Goal: Go to known website: Access a specific website the user already knows

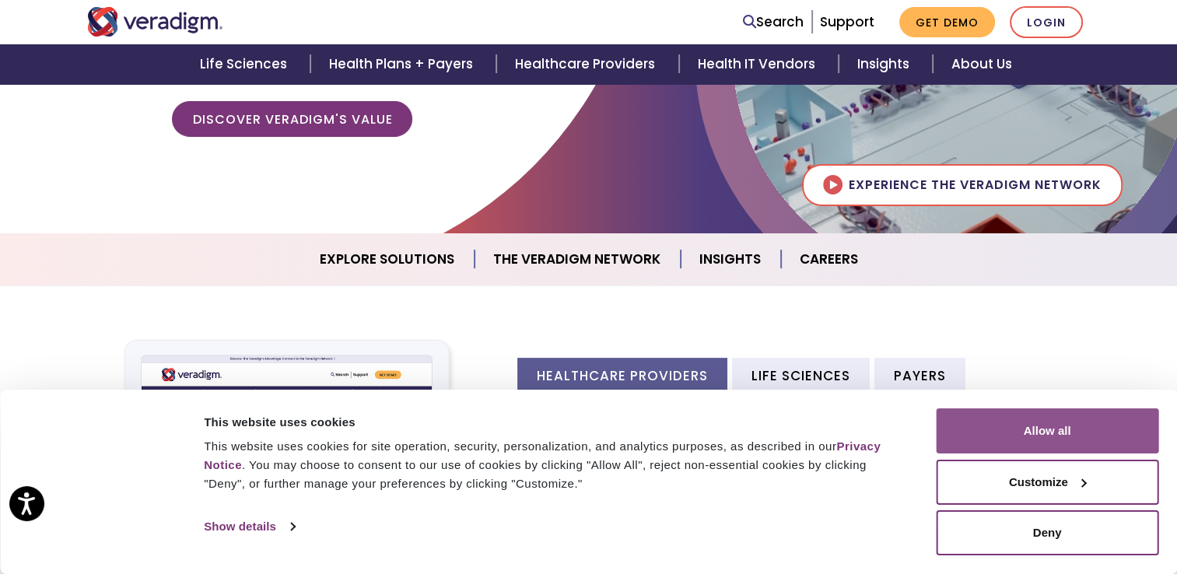
scroll to position [311, 0]
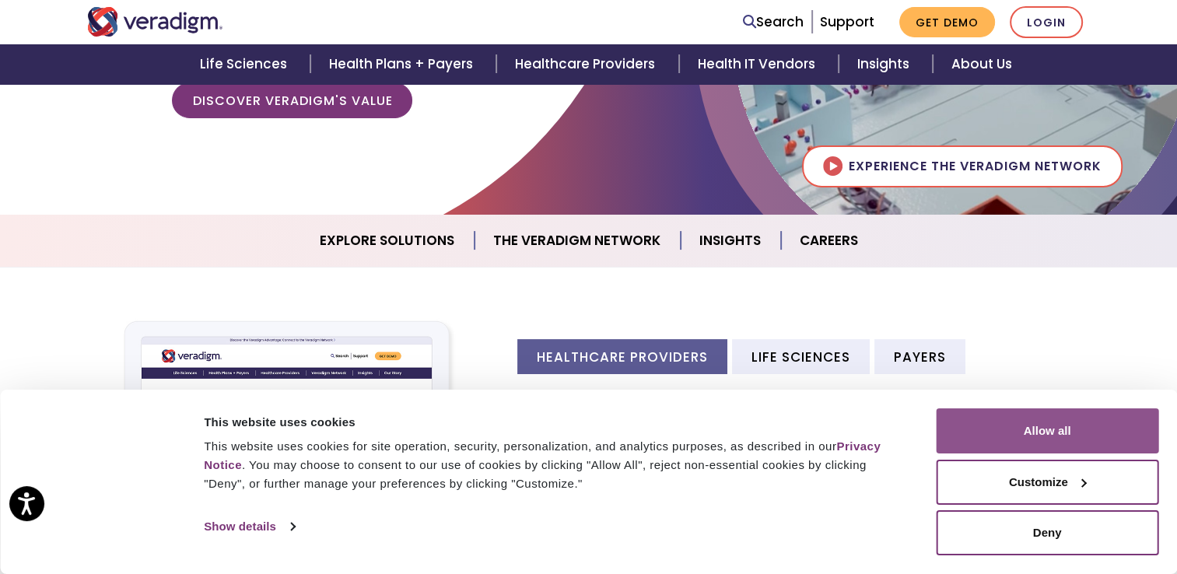
click at [1072, 435] on button "Allow all" at bounding box center [1047, 431] width 223 height 45
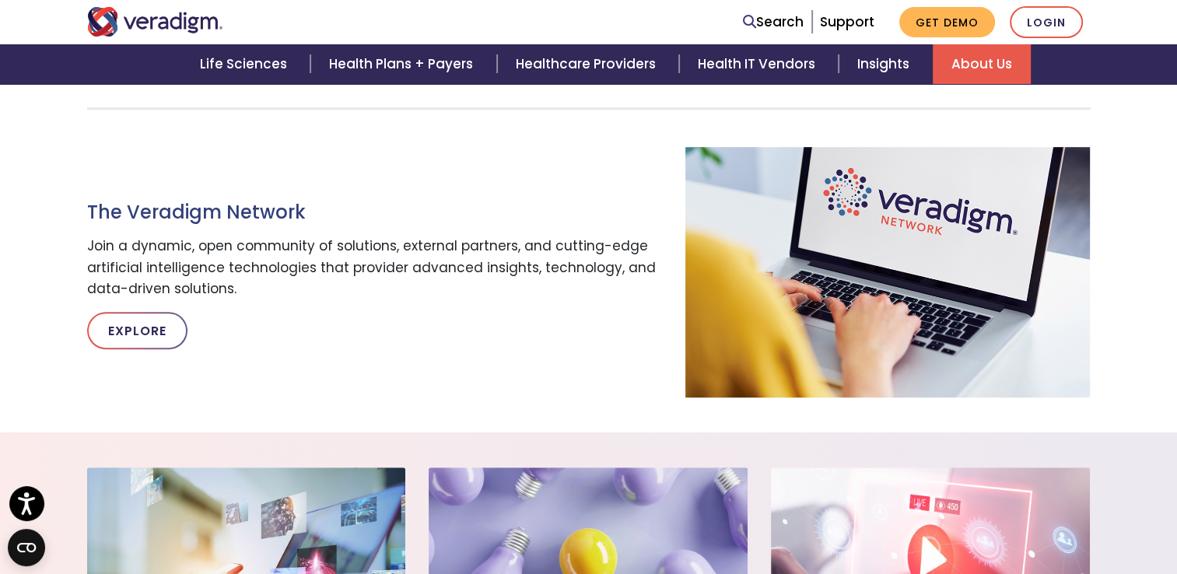
scroll to position [856, 0]
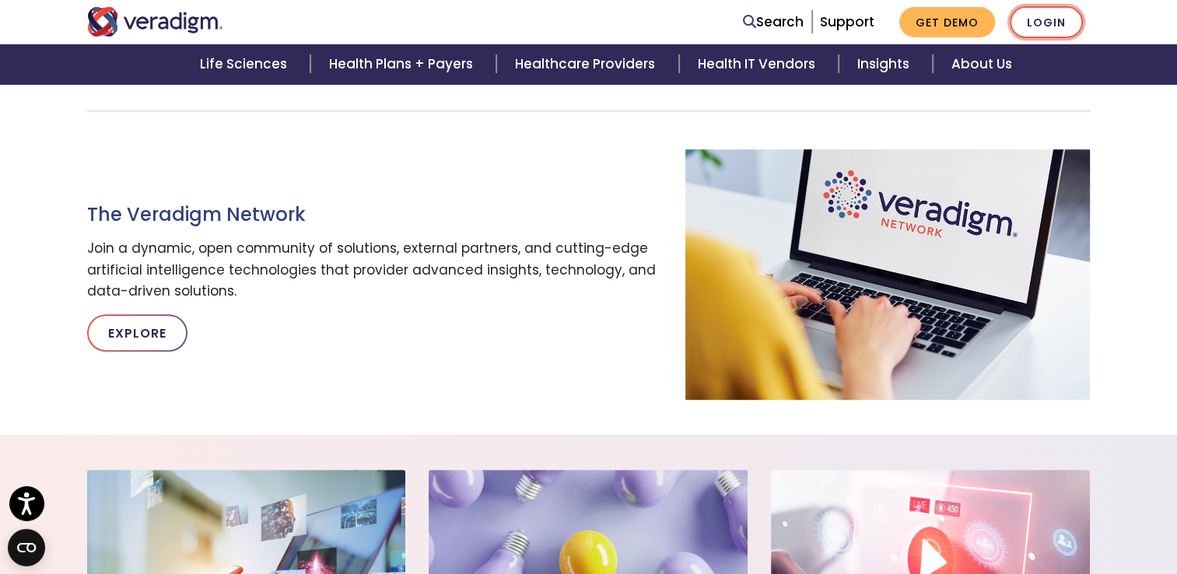
click at [1065, 30] on link "Login" at bounding box center [1046, 22] width 73 height 32
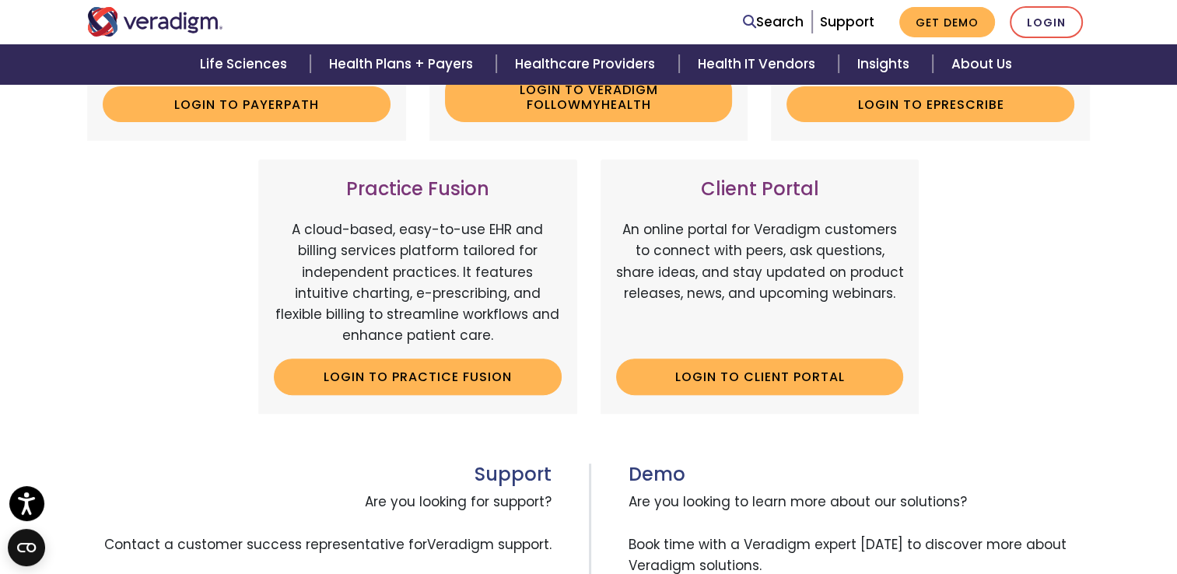
scroll to position [545, 0]
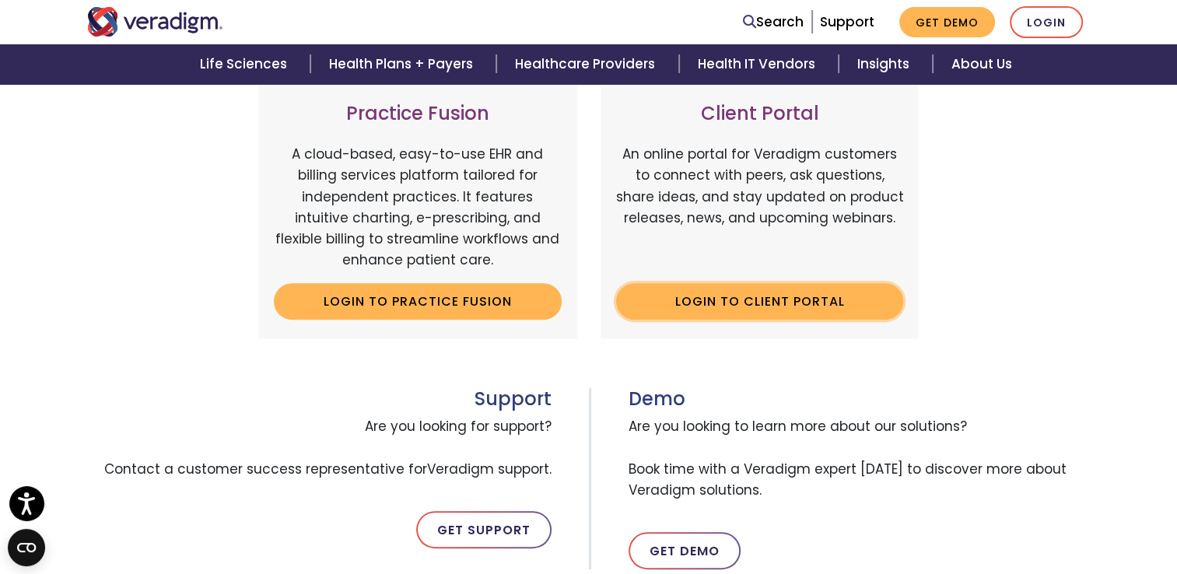
click at [751, 308] on link "Login to Client Portal" at bounding box center [760, 301] width 288 height 36
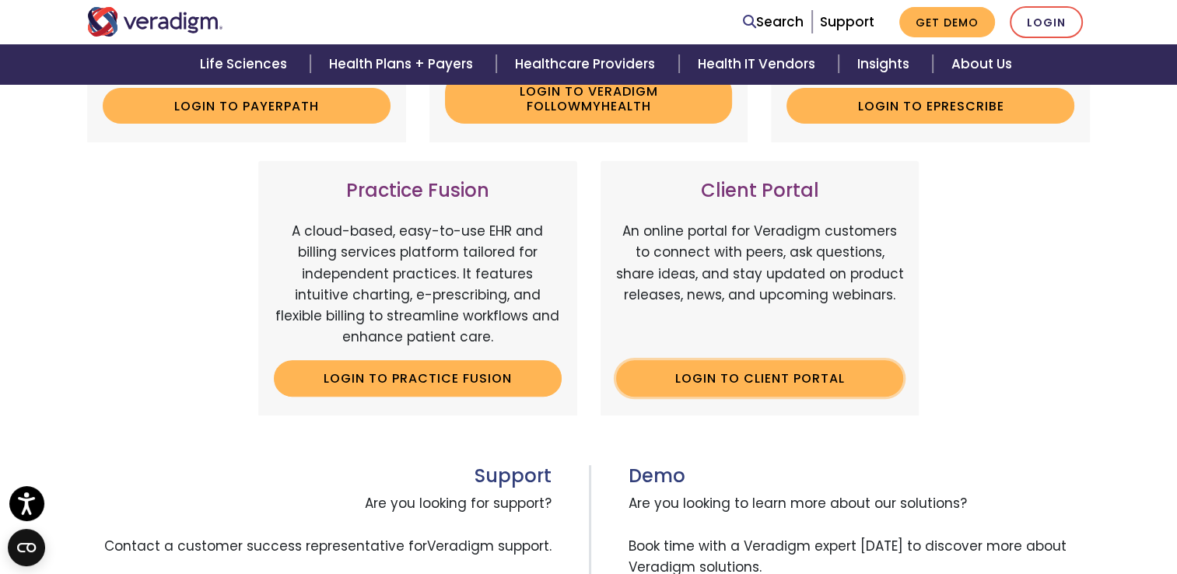
scroll to position [467, 0]
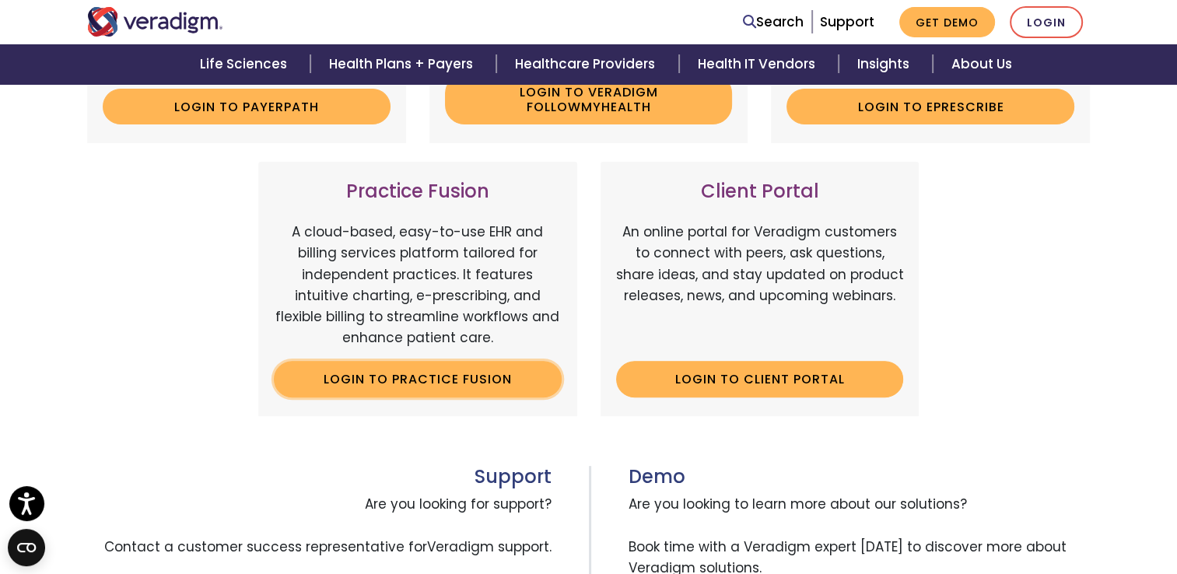
click at [449, 372] on link "Login to Practice Fusion" at bounding box center [418, 379] width 288 height 36
